Goal: Task Accomplishment & Management: Manage account settings

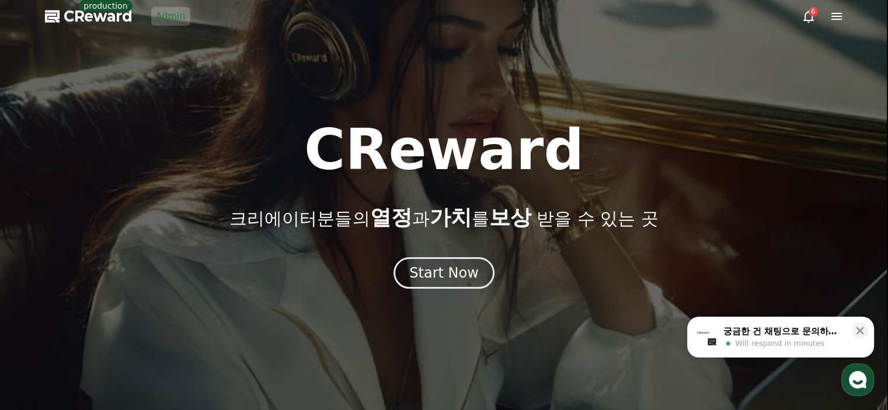
click at [166, 16] on link "Admin" at bounding box center [170, 16] width 39 height 19
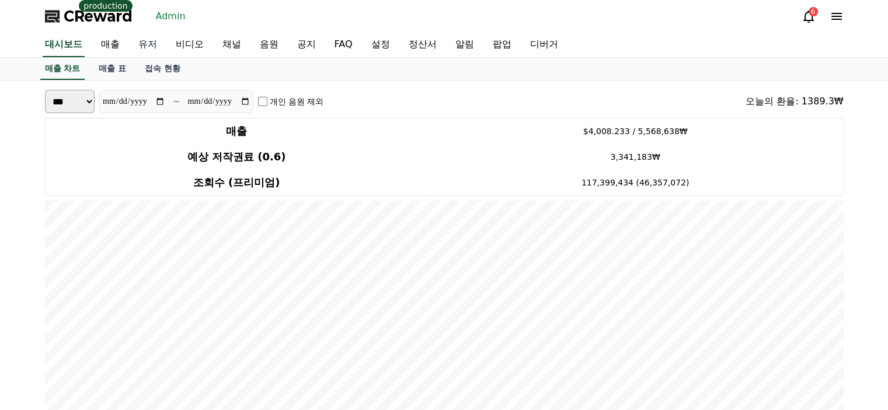
click at [154, 47] on link "유저" at bounding box center [147, 45] width 37 height 25
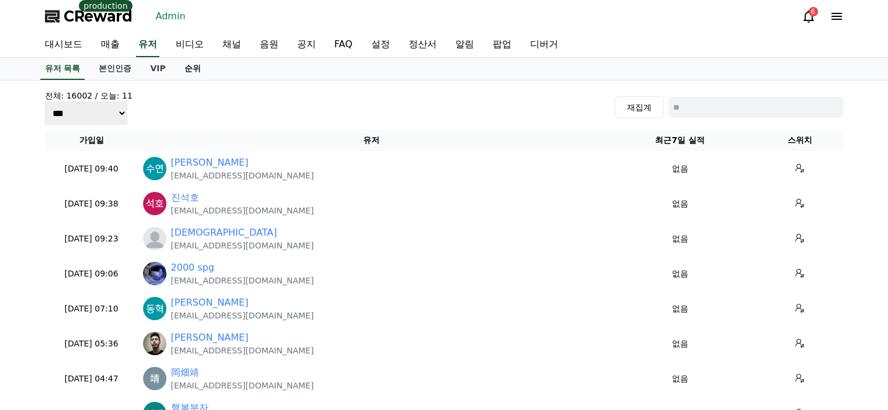
click at [187, 62] on link "순위" at bounding box center [192, 69] width 35 height 22
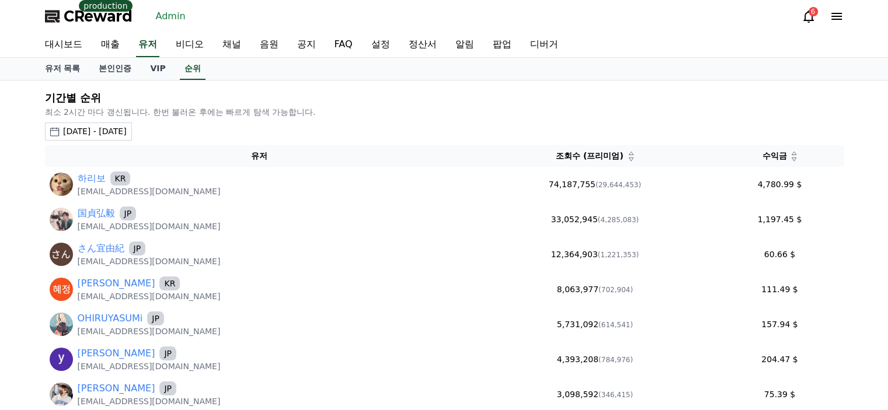
click at [114, 19] on span "CReward" at bounding box center [98, 16] width 69 height 19
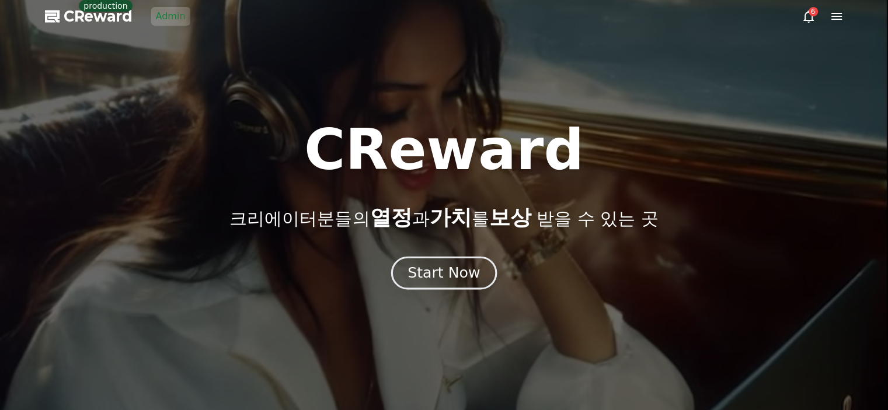
click at [427, 279] on div "Start Now" at bounding box center [444, 273] width 72 height 20
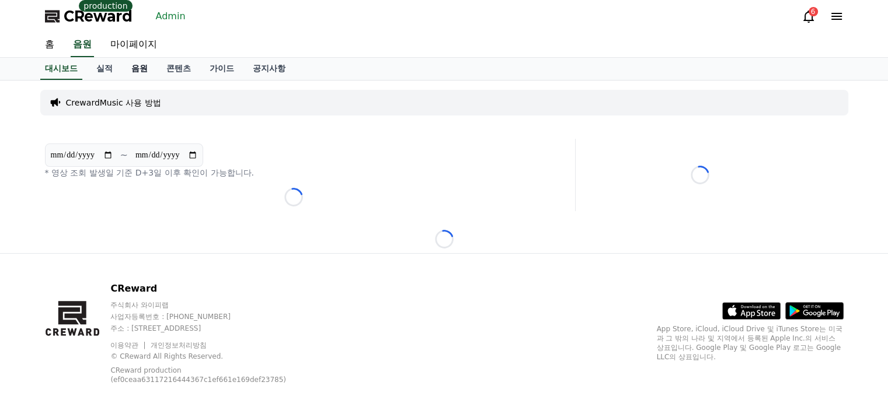
click at [139, 71] on link "음원" at bounding box center [139, 69] width 35 height 22
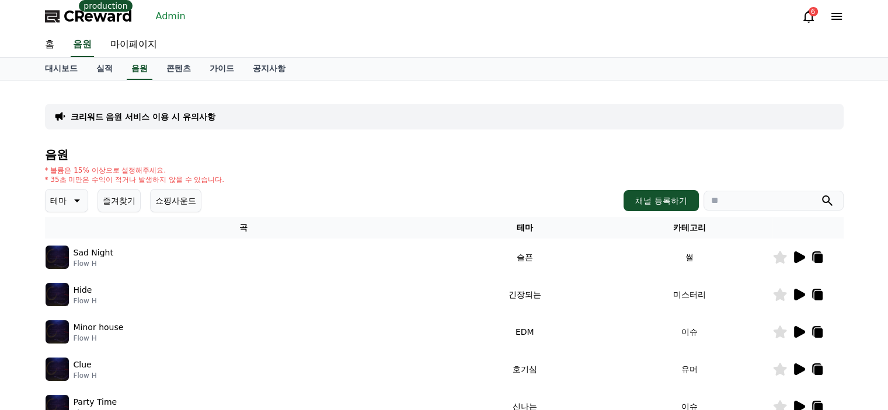
click at [253, 9] on div "CReward production Admin 6" at bounding box center [444, 16] width 817 height 33
click at [301, 153] on h4 "음원" at bounding box center [444, 154] width 799 height 13
click at [170, 19] on link "Admin" at bounding box center [170, 16] width 39 height 19
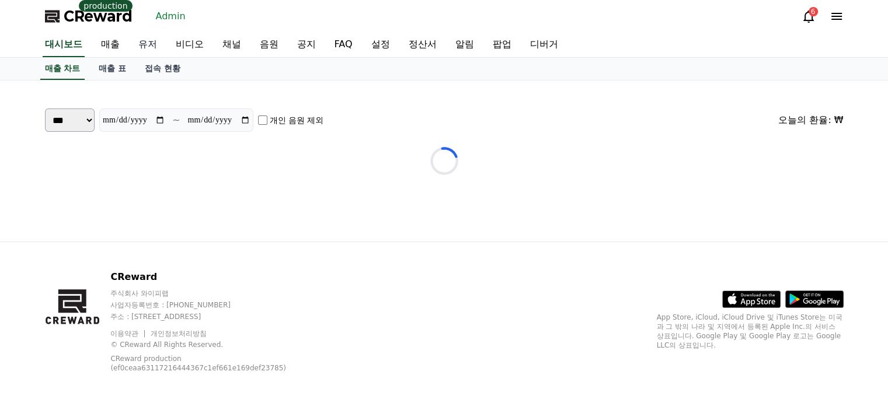
click at [154, 41] on link "유저" at bounding box center [147, 45] width 37 height 25
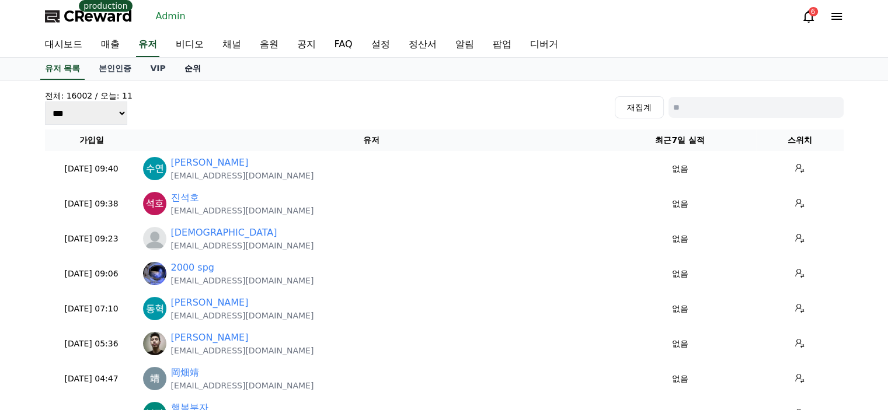
click at [187, 65] on link "순위" at bounding box center [192, 69] width 35 height 22
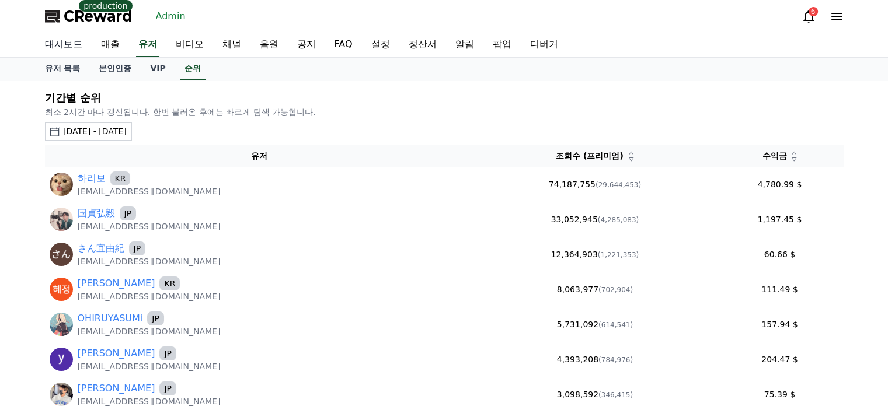
click at [73, 46] on link "대시보드" at bounding box center [64, 45] width 56 height 25
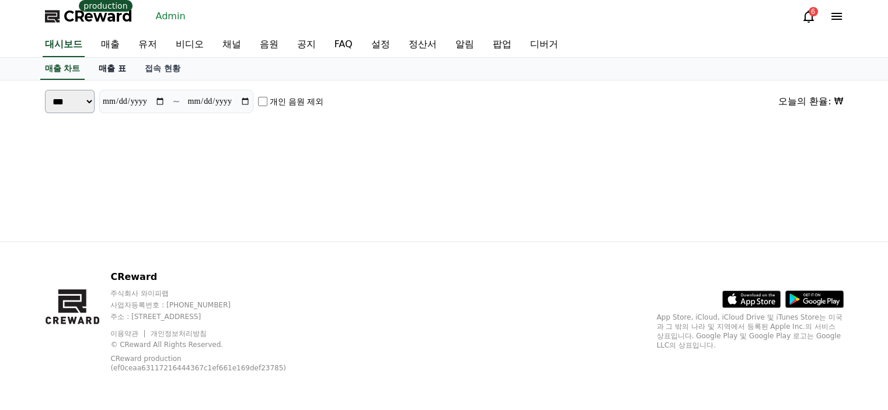
click at [124, 67] on link "매출 표" at bounding box center [112, 69] width 46 height 22
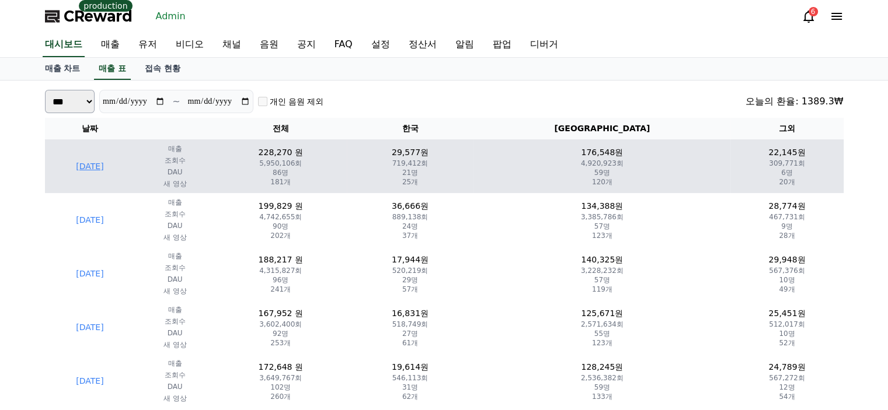
click at [125, 165] on td "[DATE]" at bounding box center [90, 167] width 91 height 54
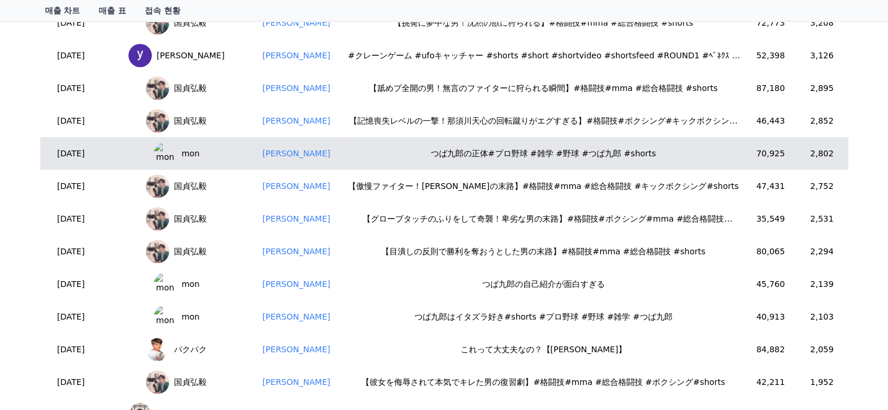
scroll to position [701, 0]
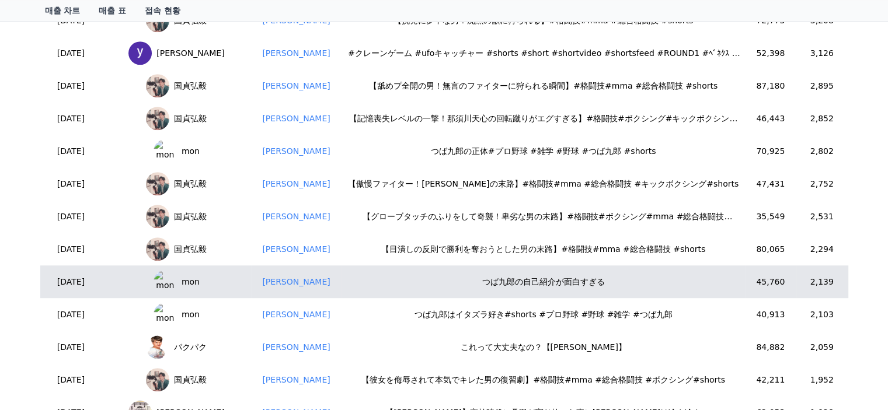
click at [200, 283] on span "mon" at bounding box center [191, 282] width 18 height 12
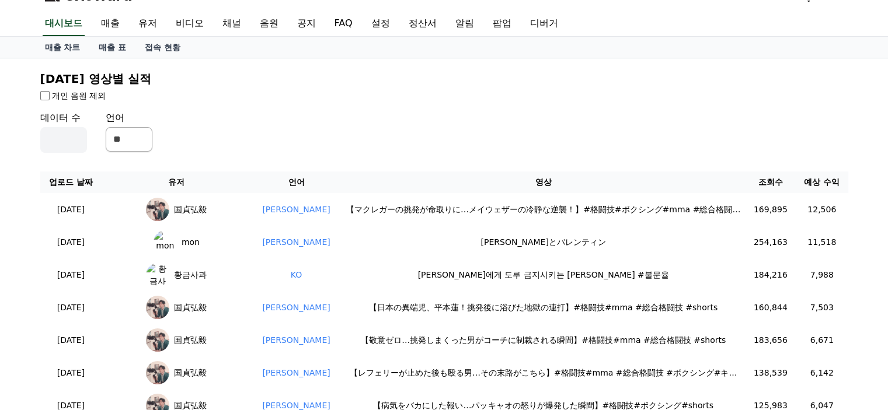
scroll to position [0, 0]
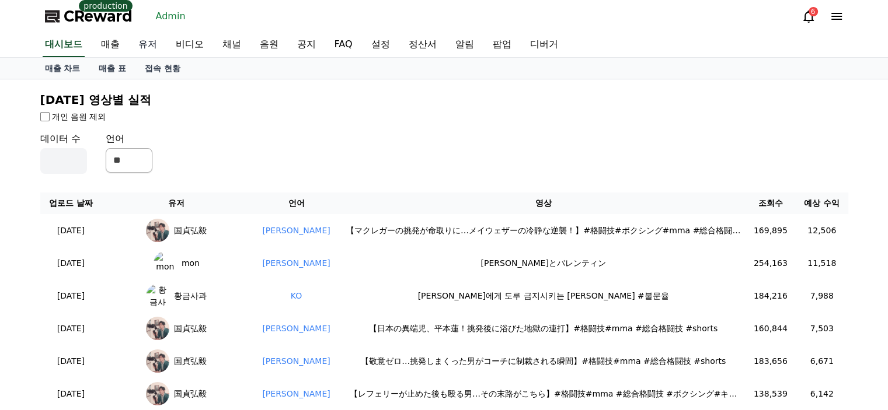
click at [144, 40] on link "유저" at bounding box center [147, 45] width 37 height 25
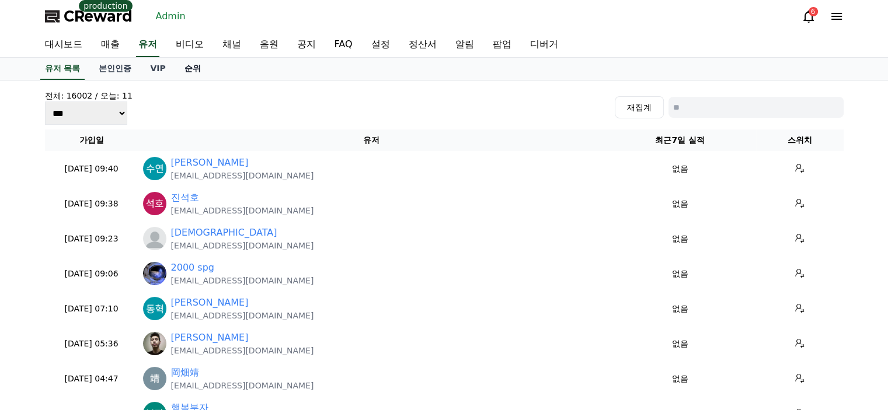
click at [193, 66] on link "순위" at bounding box center [192, 69] width 35 height 22
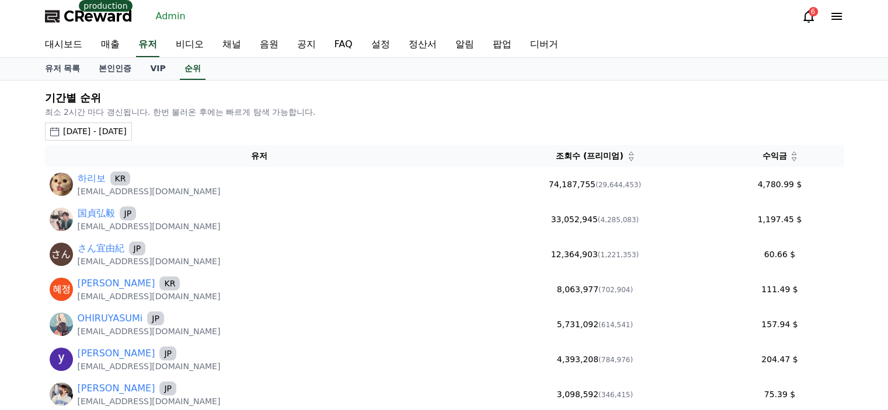
click at [127, 126] on div "2025-07-13 - 2025-08-13" at bounding box center [95, 132] width 64 height 12
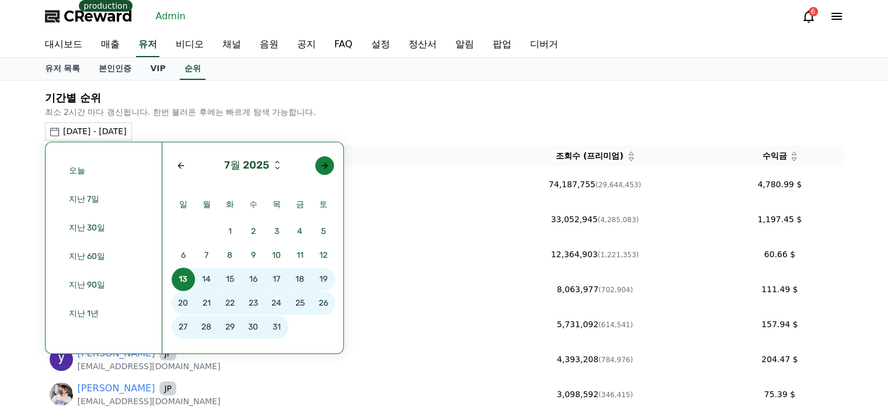
click at [320, 165] on div "Next month" at bounding box center [324, 165] width 9 height 9
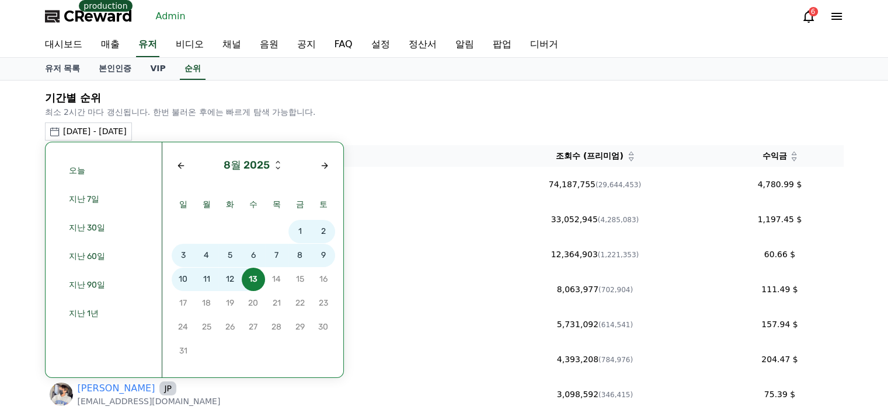
click at [179, 281] on span "10" at bounding box center [183, 279] width 23 height 23
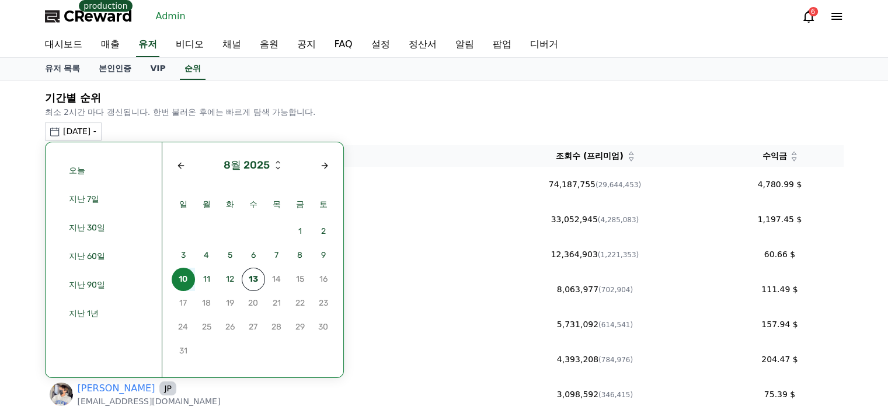
click at [179, 281] on span "10" at bounding box center [183, 279] width 23 height 23
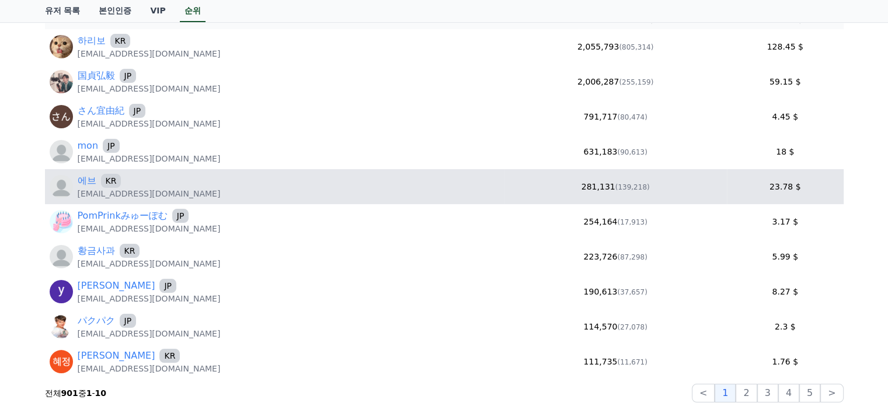
scroll to position [175, 0]
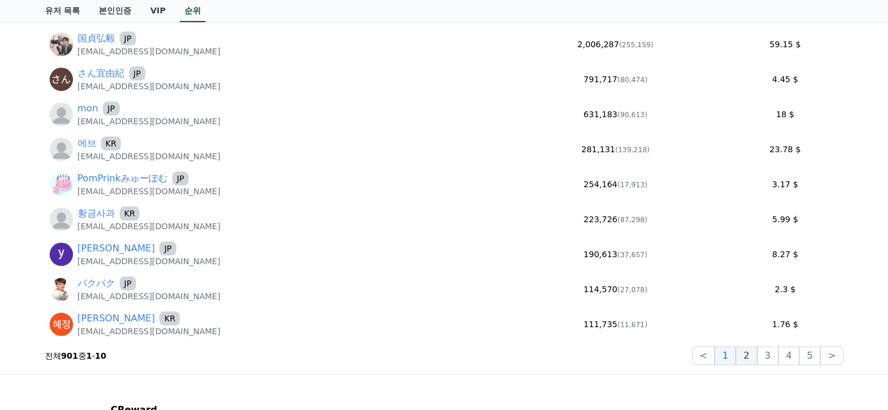
click at [758, 359] on button "2" at bounding box center [767, 356] width 21 height 19
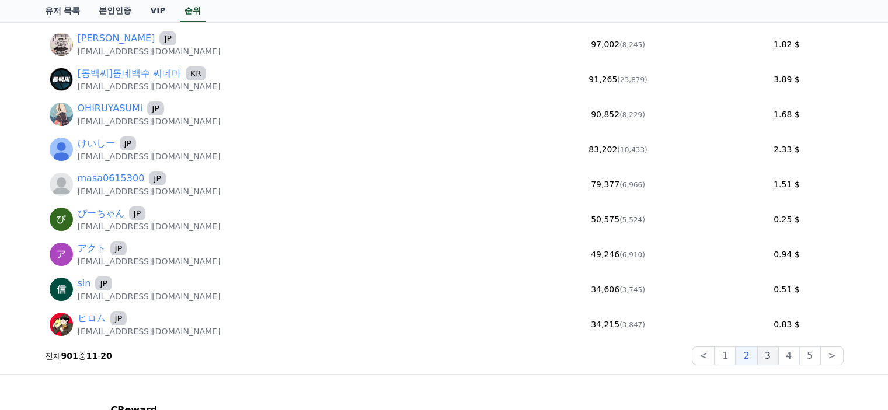
click at [799, 356] on button "3" at bounding box center [809, 356] width 21 height 19
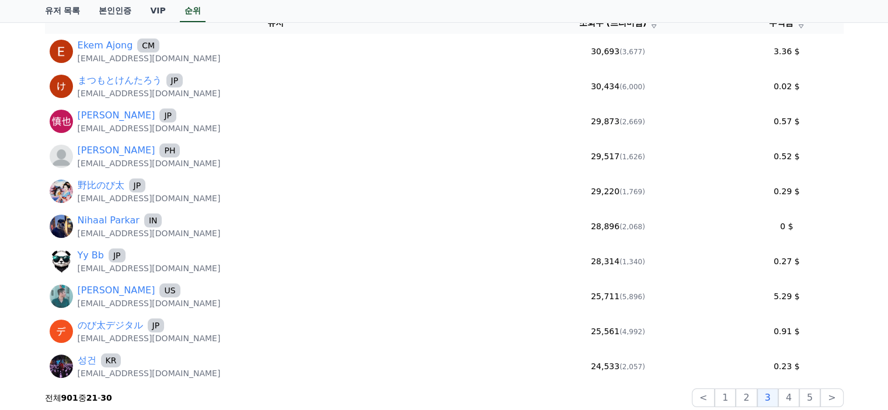
scroll to position [117, 0]
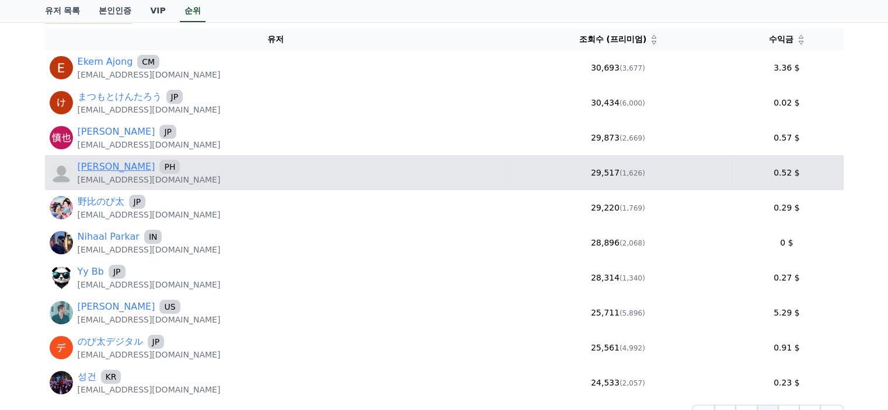
click at [87, 171] on link "Stan" at bounding box center [117, 167] width 78 height 14
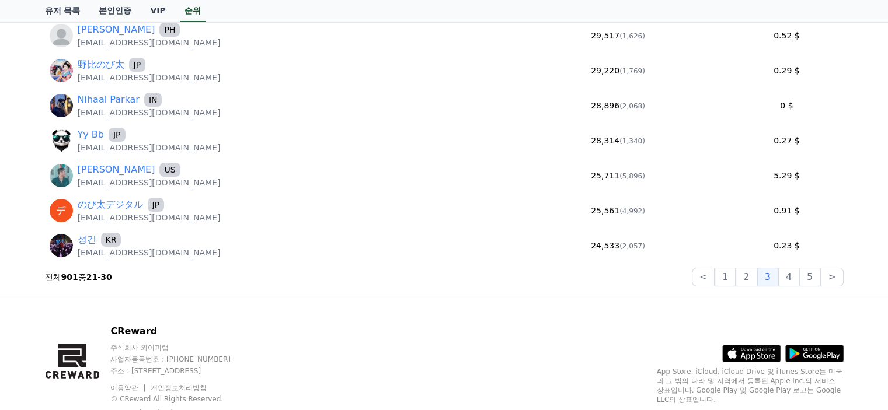
scroll to position [234, 0]
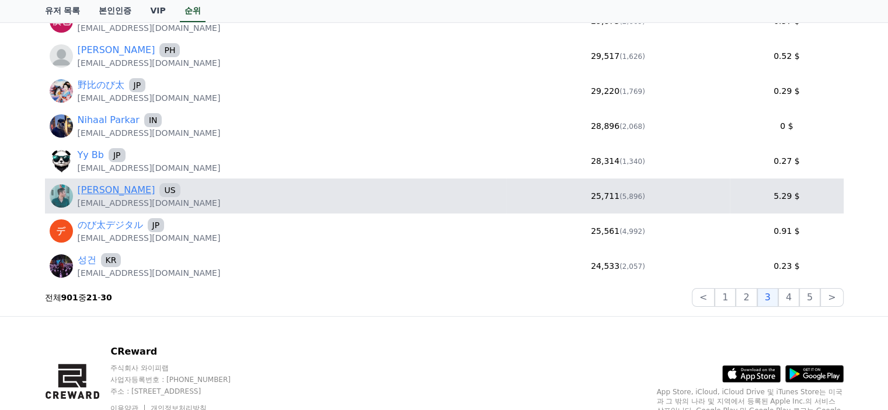
click at [124, 191] on link "Tony Yeung" at bounding box center [117, 190] width 78 height 14
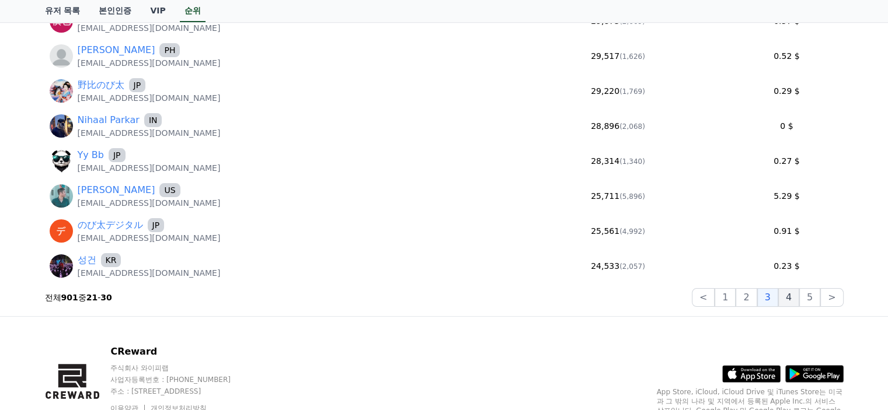
click at [784, 298] on button "4" at bounding box center [788, 297] width 21 height 19
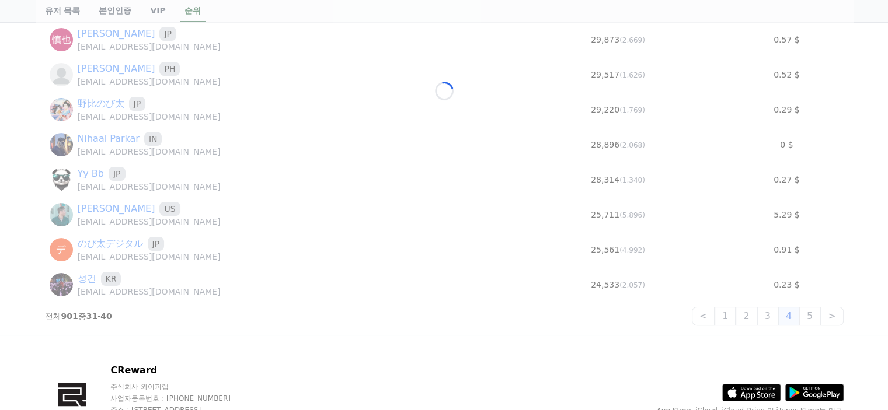
click at [784, 298] on div "Loading..." at bounding box center [444, 91] width 817 height 488
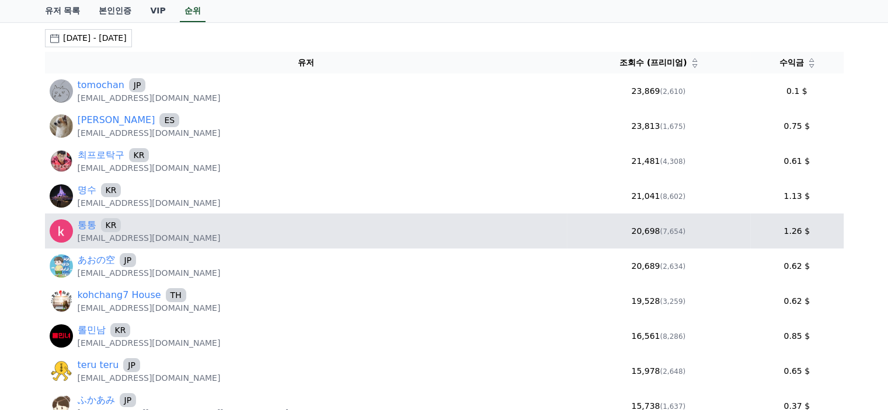
scroll to position [0, 0]
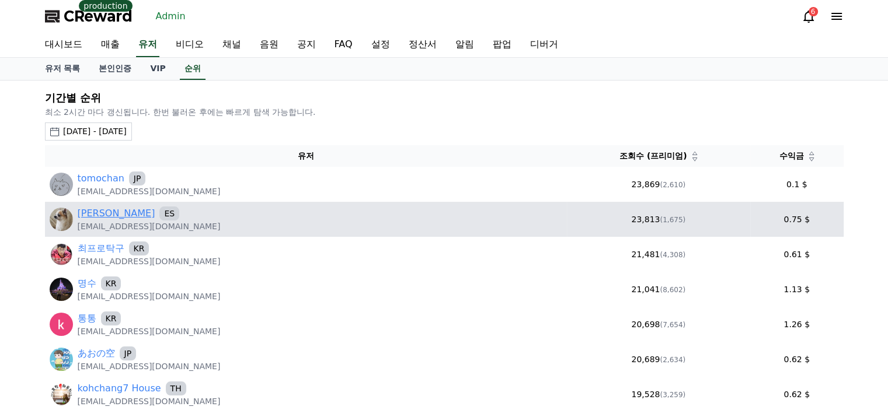
click at [140, 213] on link "Adrián Navarro Martínez" at bounding box center [117, 214] width 78 height 14
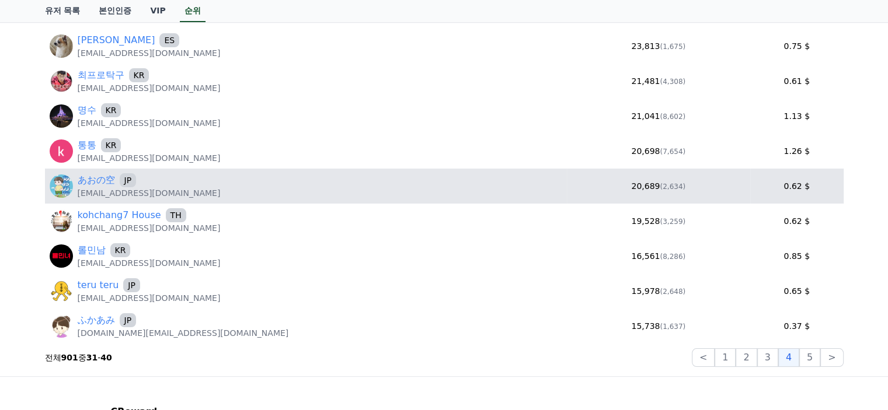
scroll to position [175, 0]
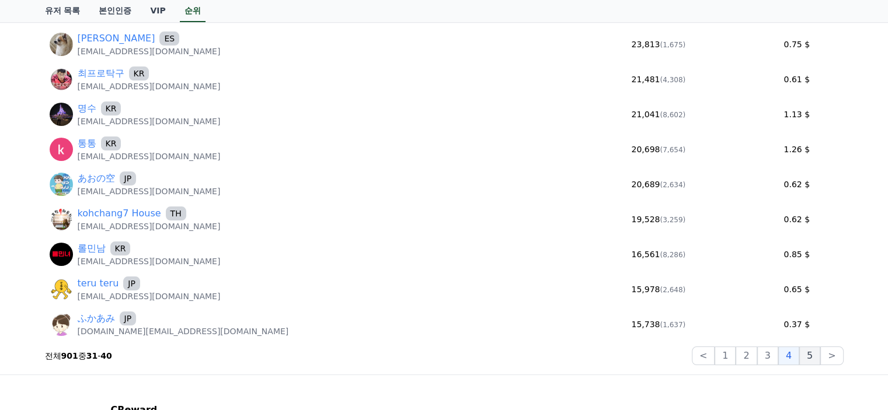
click at [807, 354] on button "5" at bounding box center [809, 356] width 21 height 19
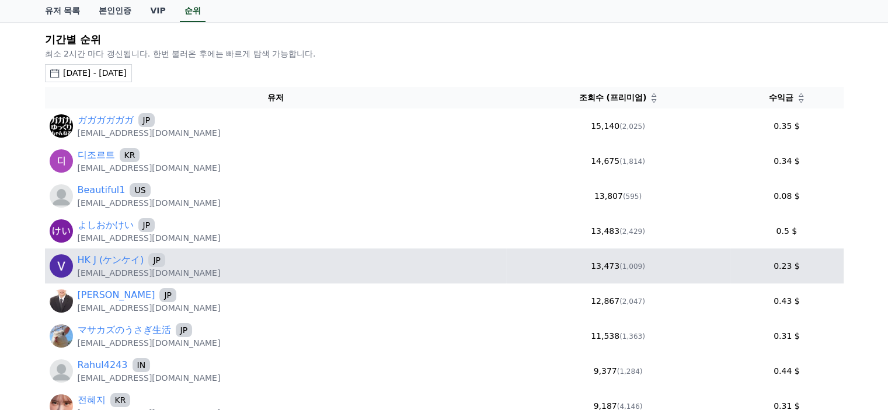
scroll to position [117, 0]
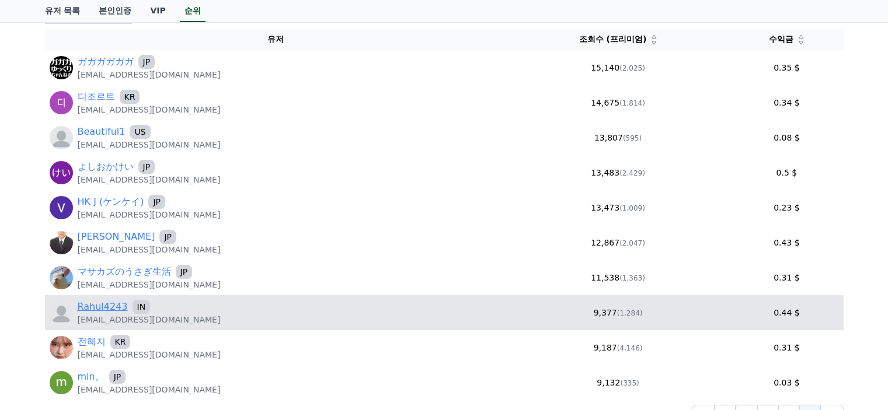
click at [104, 303] on link "Rahul4243" at bounding box center [103, 307] width 50 height 14
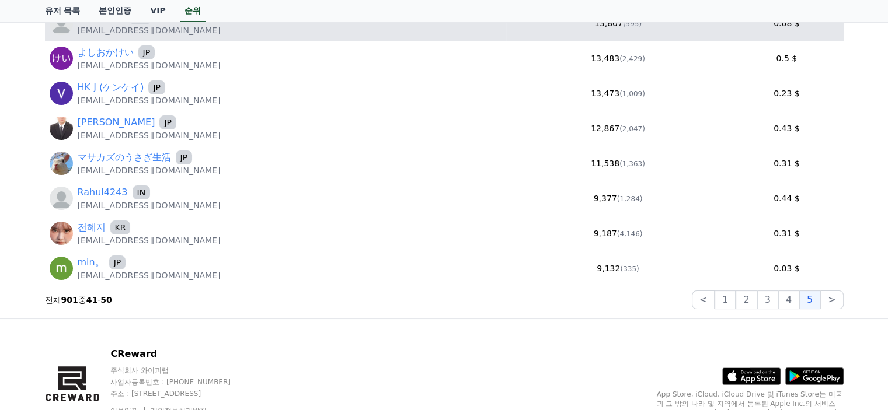
scroll to position [234, 0]
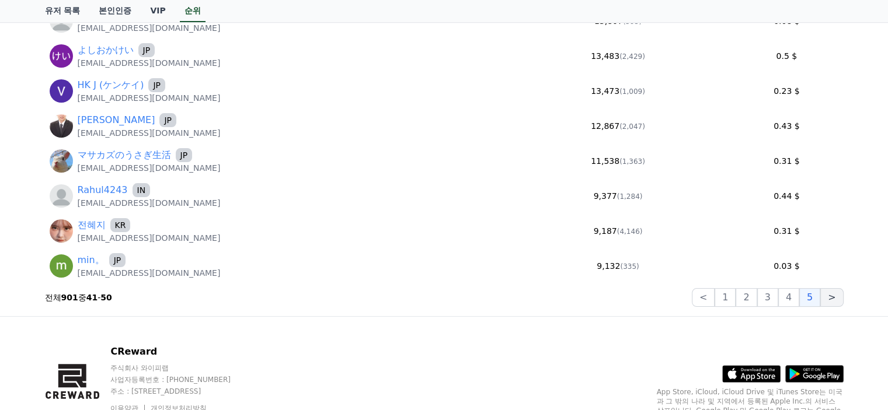
click at [826, 298] on button ">" at bounding box center [831, 297] width 23 height 19
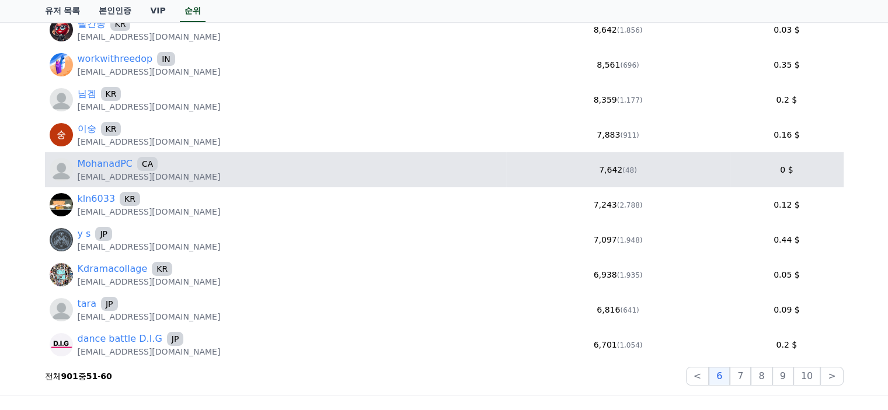
scroll to position [175, 0]
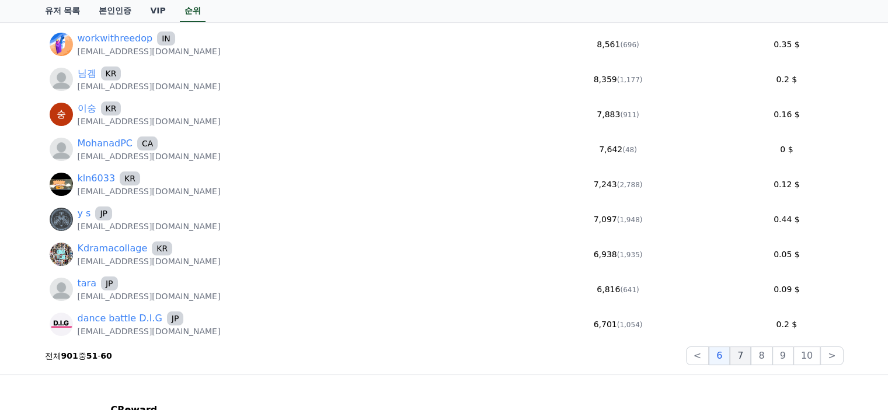
click at [751, 355] on button "7" at bounding box center [761, 356] width 21 height 19
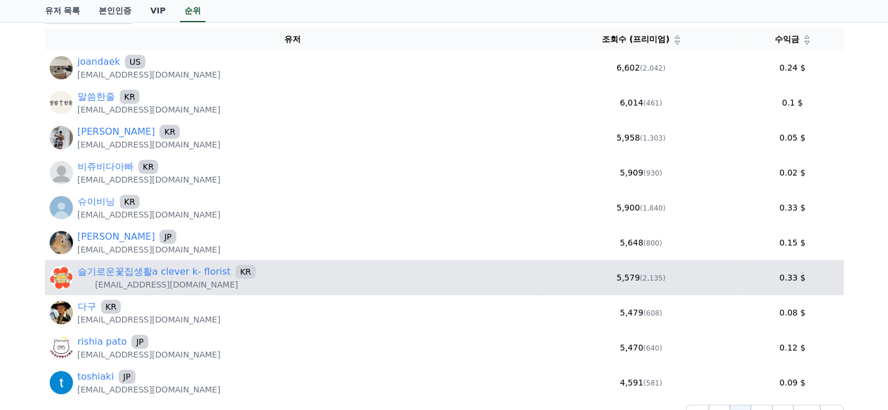
scroll to position [292, 0]
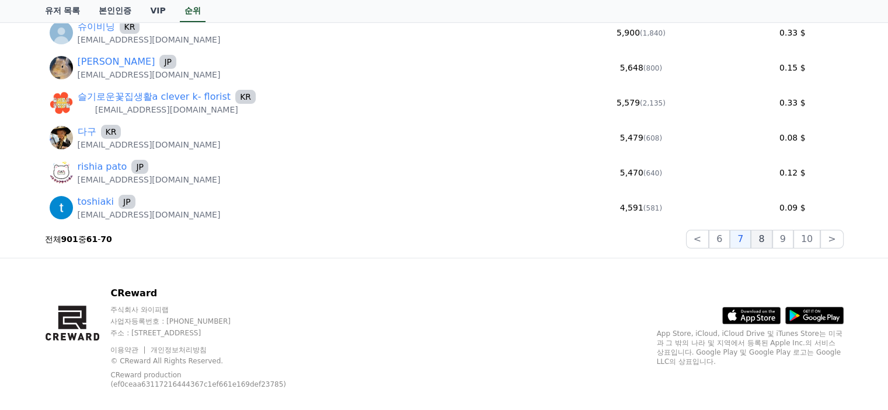
click at [794, 243] on button "8" at bounding box center [807, 239] width 27 height 19
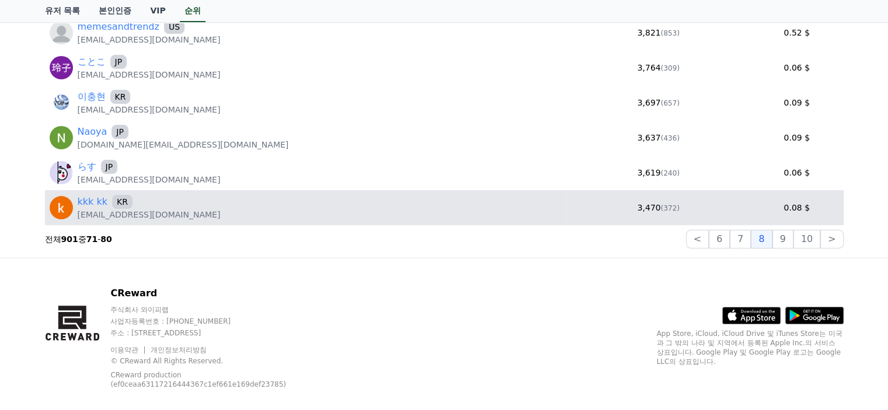
scroll to position [175, 0]
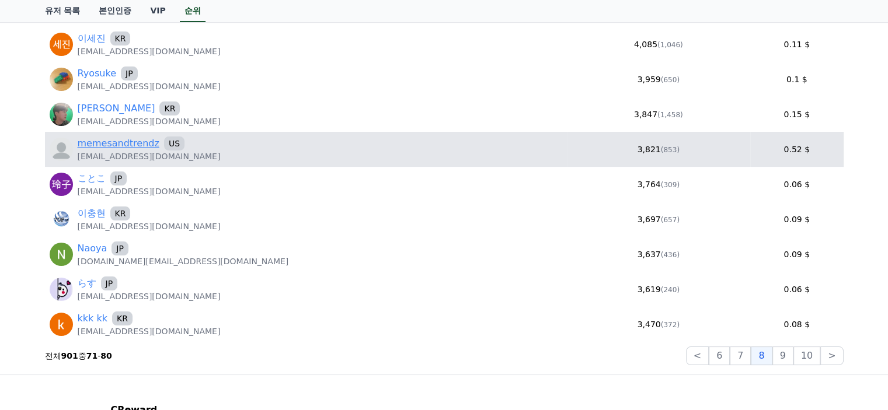
click at [127, 144] on link "memesandtrendz" at bounding box center [119, 144] width 82 height 14
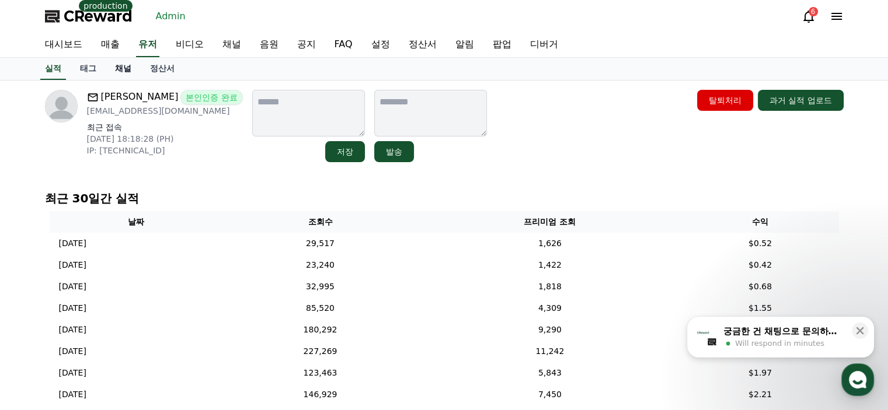
click at [120, 65] on link "채널" at bounding box center [123, 69] width 35 height 22
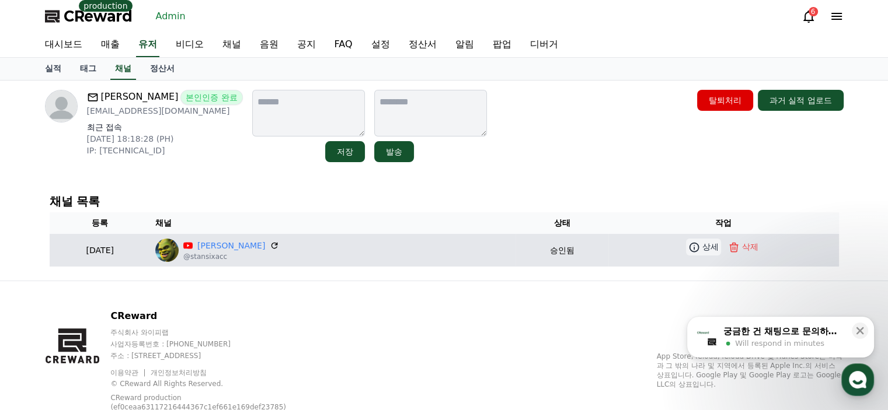
click at [690, 247] on icon at bounding box center [695, 247] width 10 height 10
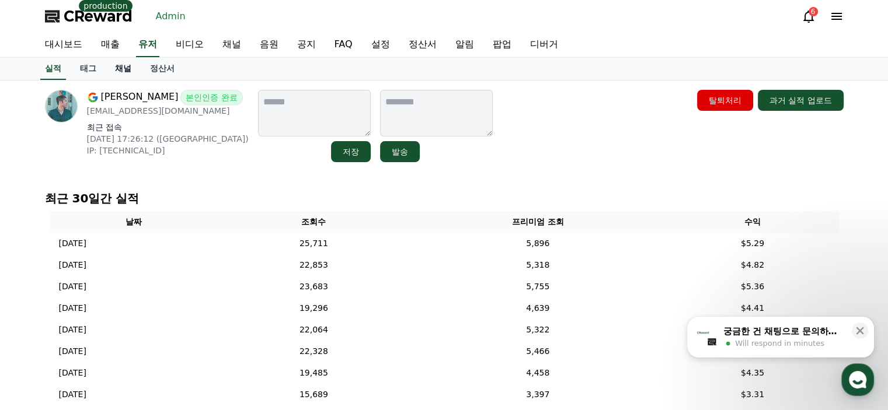
click at [138, 64] on link "채널" at bounding box center [123, 69] width 35 height 22
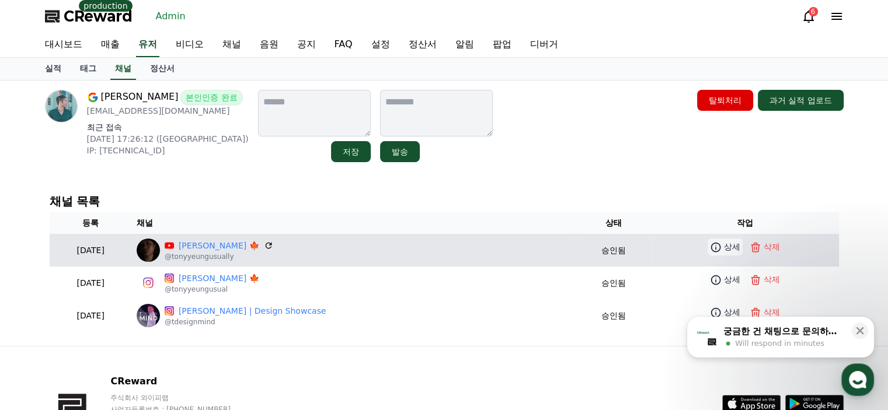
click at [711, 247] on icon at bounding box center [716, 247] width 10 height 10
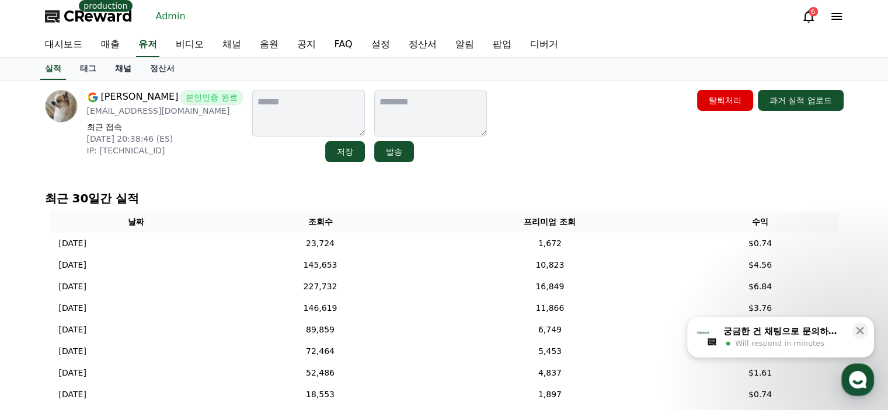
click at [126, 69] on link "채널" at bounding box center [123, 69] width 35 height 22
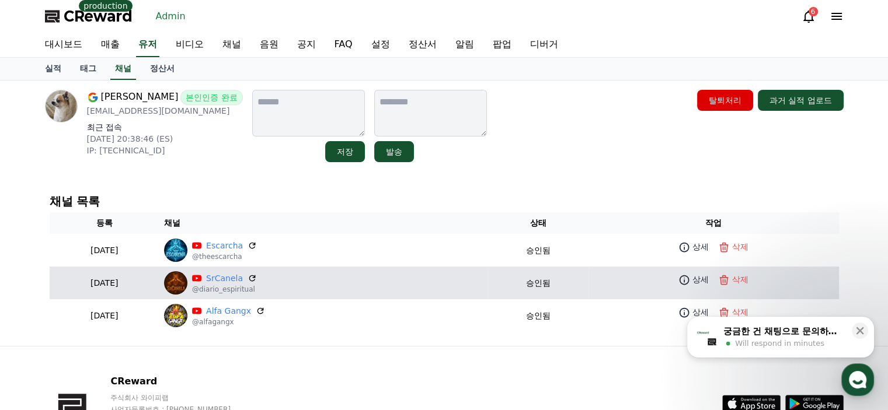
click at [693, 289] on td "상세 삭제" at bounding box center [714, 280] width 250 height 26
click at [698, 279] on p "상세" at bounding box center [701, 280] width 16 height 12
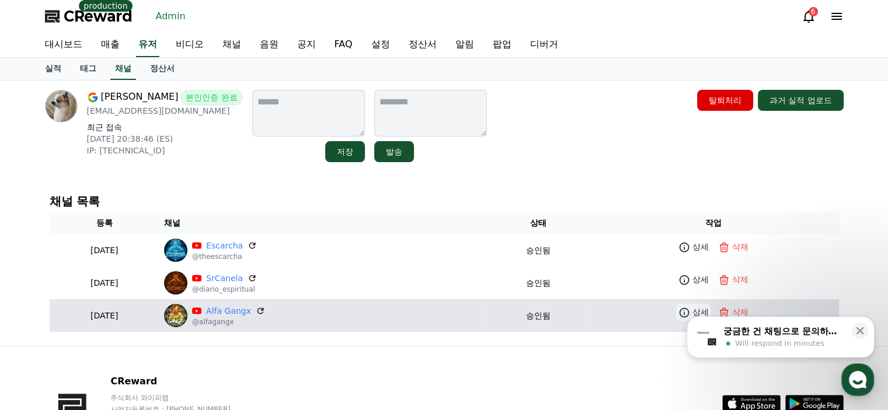
click at [690, 311] on icon at bounding box center [684, 313] width 12 height 12
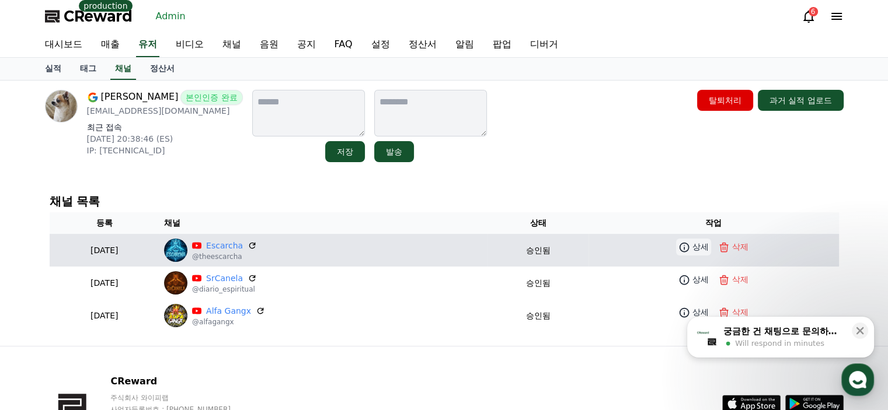
click at [708, 249] on p "상세" at bounding box center [701, 247] width 16 height 12
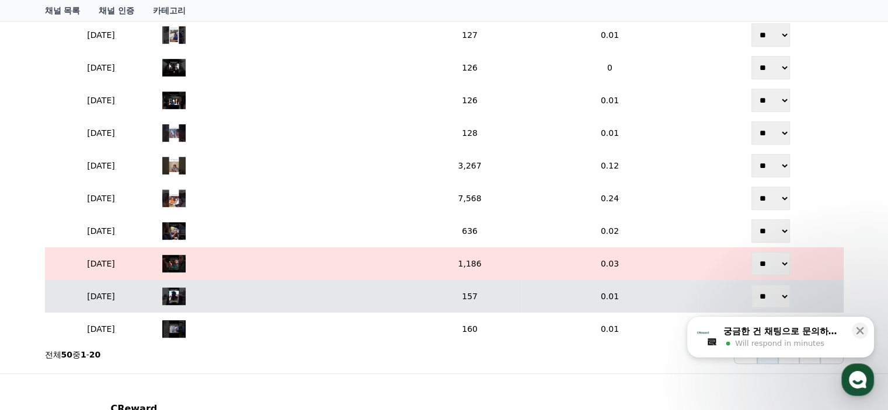
scroll to position [662, 0]
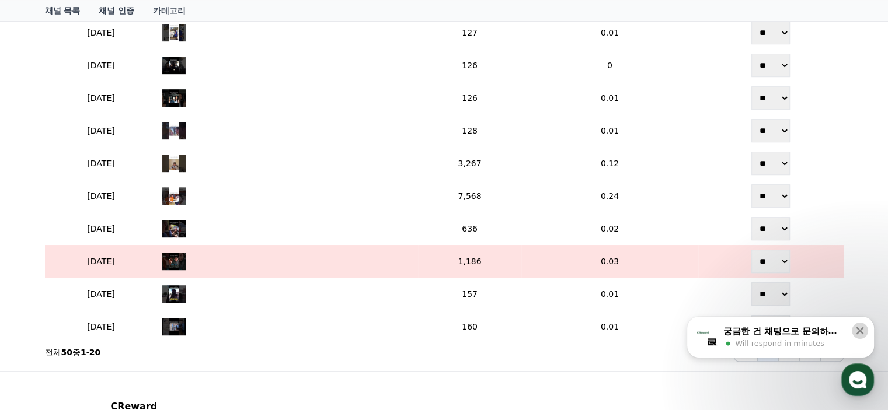
click at [858, 330] on icon at bounding box center [861, 332] width 8 height 8
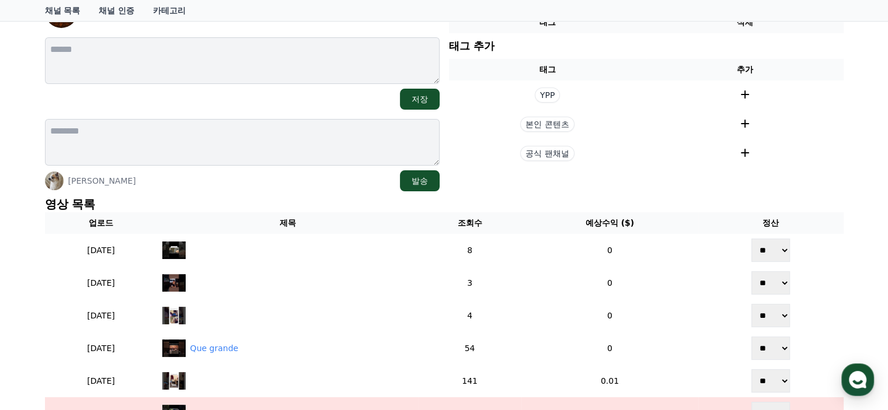
scroll to position [0, 0]
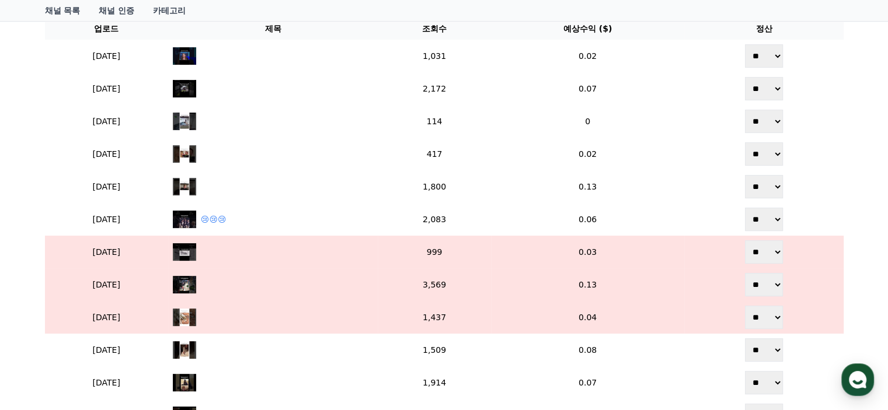
scroll to position [370, 0]
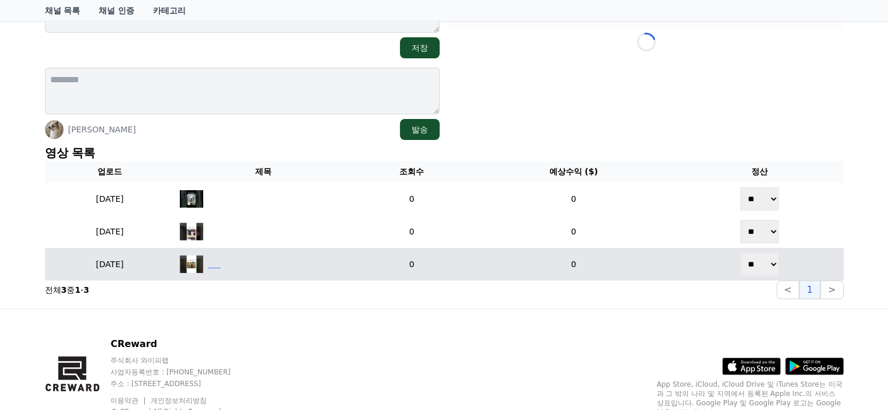
scroll to position [175, 0]
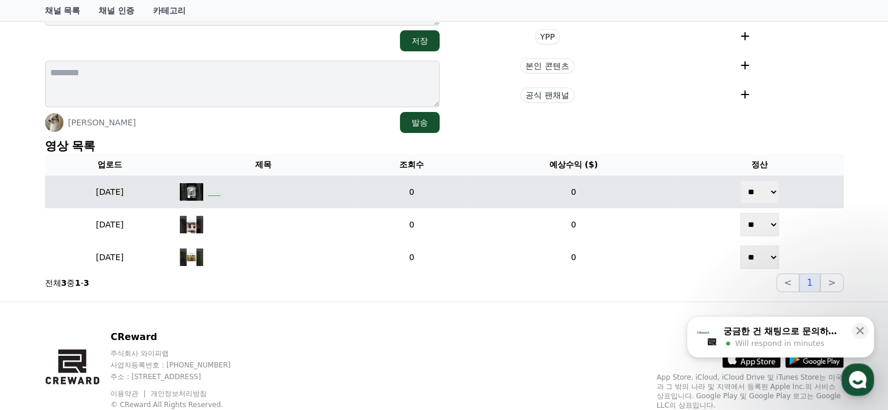
click at [248, 194] on div "‎ ‎ ‎ ‎ ‎ ‎" at bounding box center [264, 192] width 168 height 18
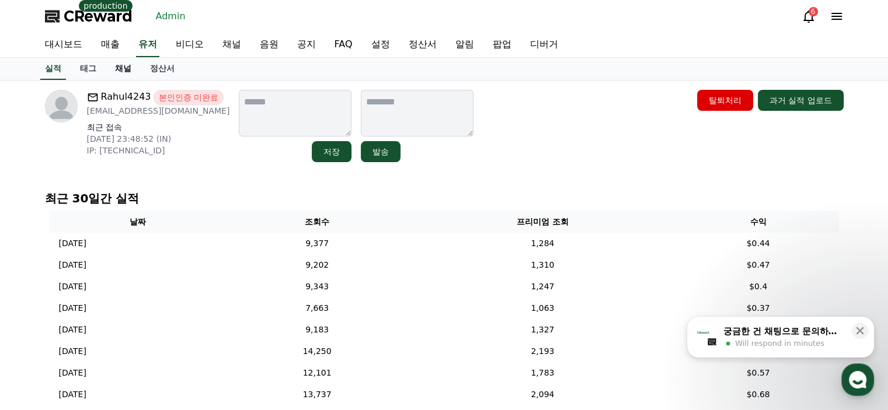
click at [119, 69] on link "채널" at bounding box center [123, 69] width 35 height 22
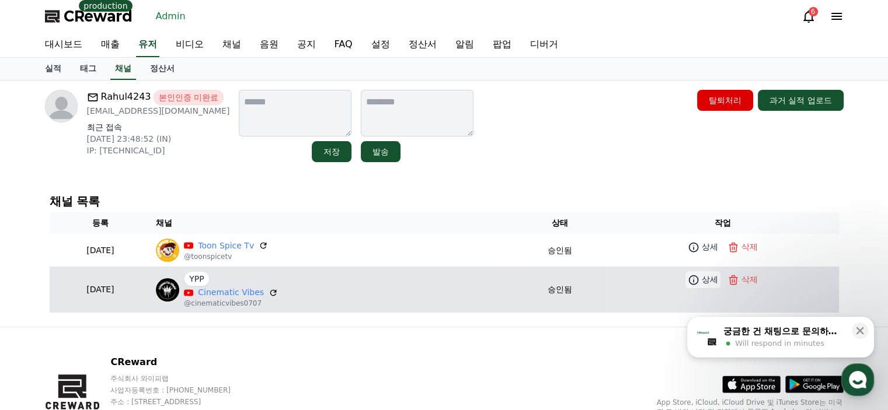
click at [694, 277] on icon at bounding box center [694, 280] width 12 height 12
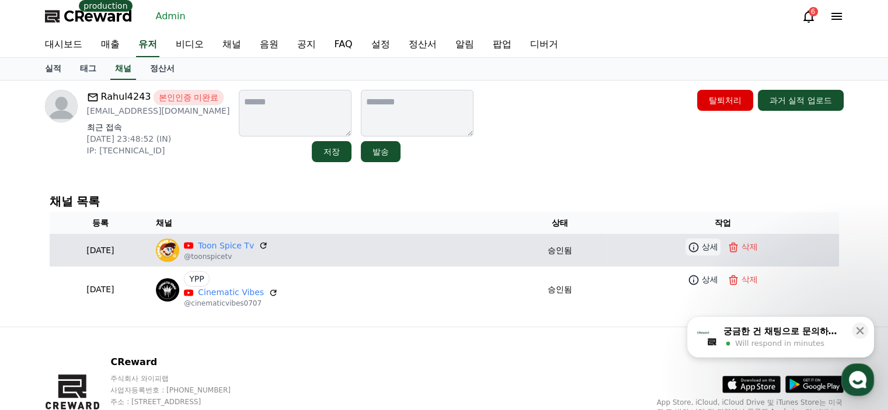
click at [710, 247] on p "상세" at bounding box center [710, 247] width 16 height 12
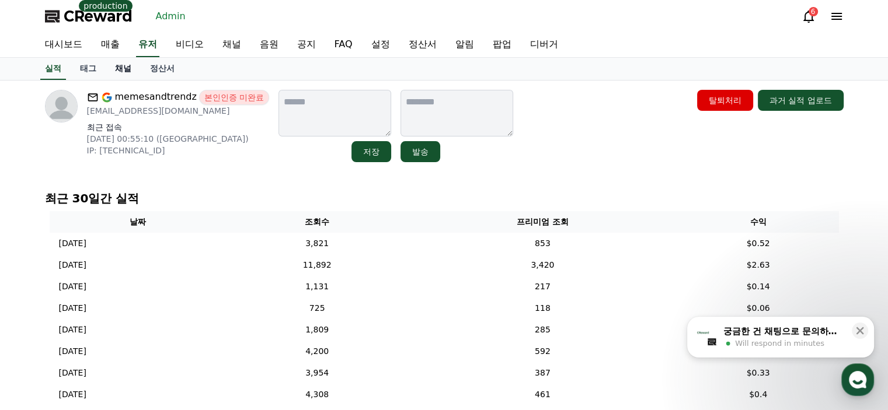
click at [124, 67] on link "채널" at bounding box center [123, 69] width 35 height 22
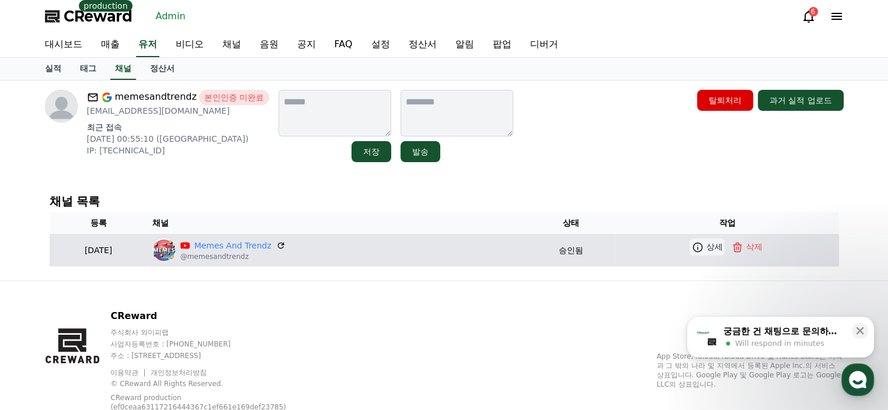
click at [701, 247] on icon at bounding box center [698, 247] width 10 height 10
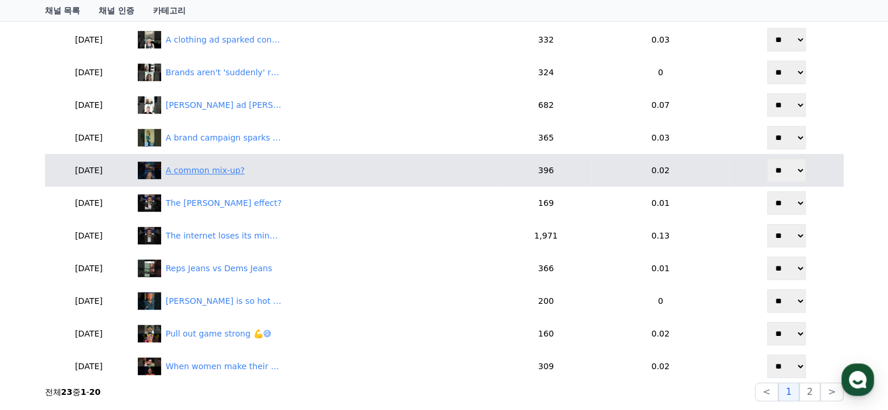
scroll to position [642, 0]
